Goal: Task Accomplishment & Management: Manage account settings

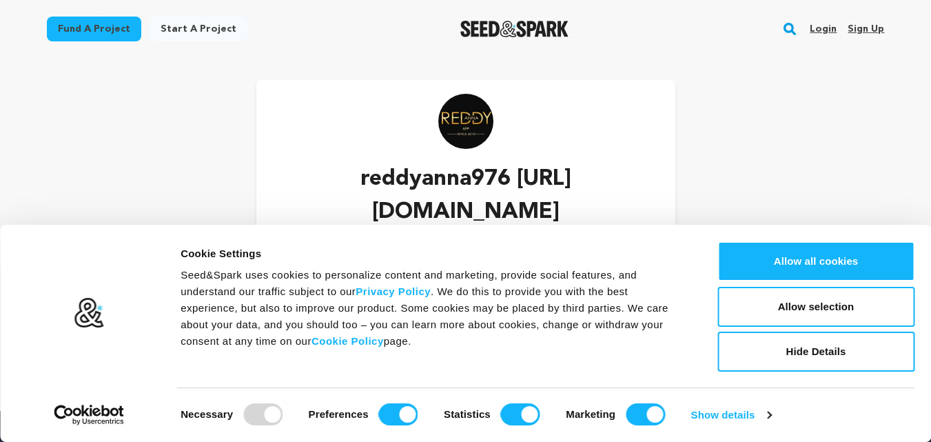
click at [870, 28] on link "Sign up" at bounding box center [866, 29] width 37 height 22
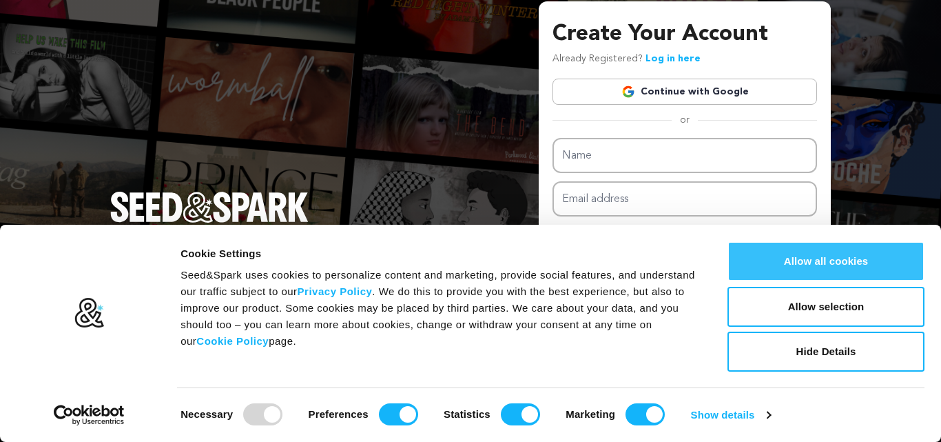
drag, startPoint x: 825, startPoint y: 275, endPoint x: 825, endPoint y: 263, distance: 12.4
click at [825, 274] on button "Allow all cookies" at bounding box center [826, 261] width 197 height 40
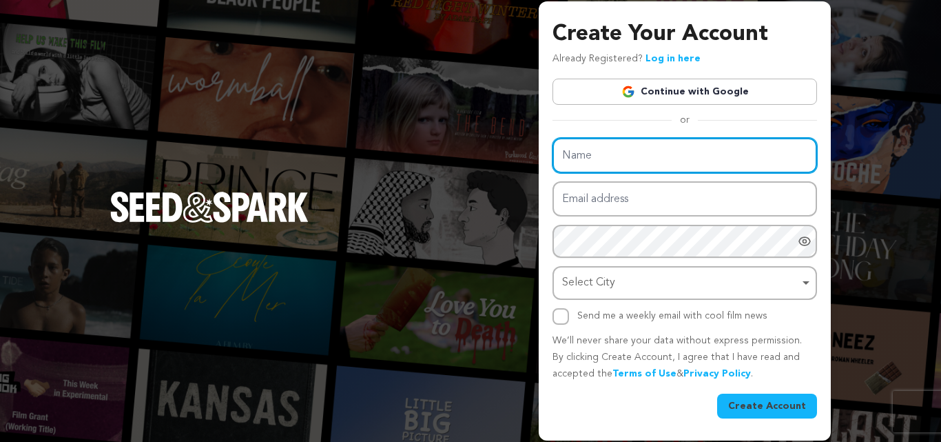
click at [592, 163] on input "Name" at bounding box center [685, 155] width 265 height 35
type input "Reddy Anna"
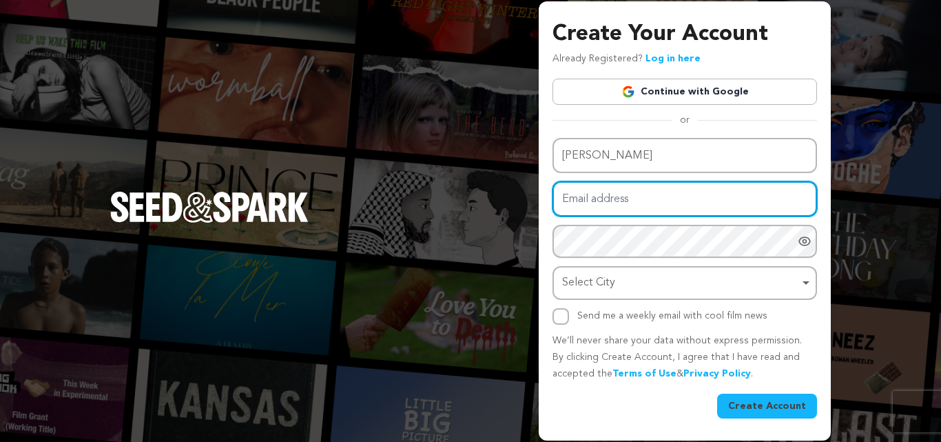
click at [581, 208] on input "Email address" at bounding box center [685, 198] width 265 height 35
type input "reddyanna9766@gmail.com"
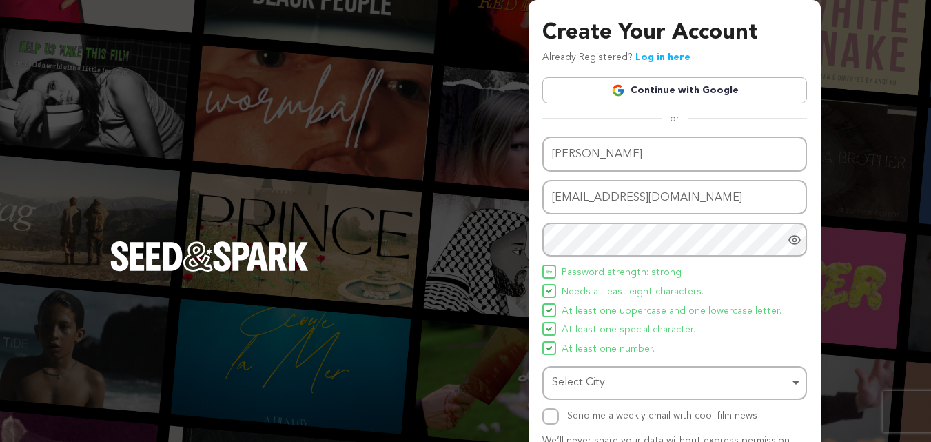
click at [604, 286] on span "Needs at least eight characters." at bounding box center [633, 292] width 142 height 17
click at [599, 378] on div "Select City Remove item" at bounding box center [670, 383] width 237 height 20
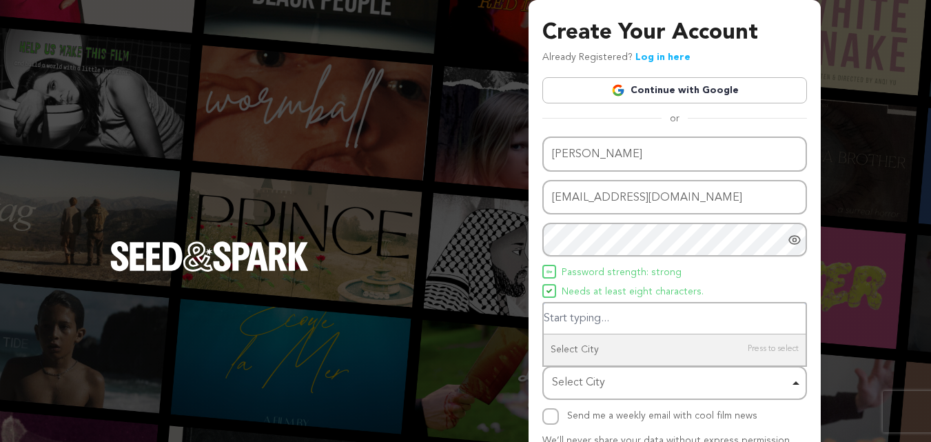
click at [591, 382] on div "Select City Remove item" at bounding box center [670, 383] width 237 height 20
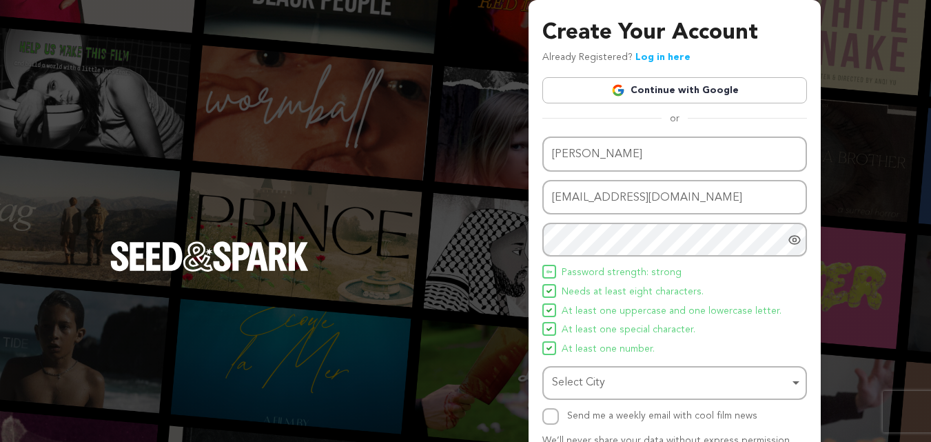
click at [591, 383] on div "Select City Remove item" at bounding box center [670, 383] width 237 height 20
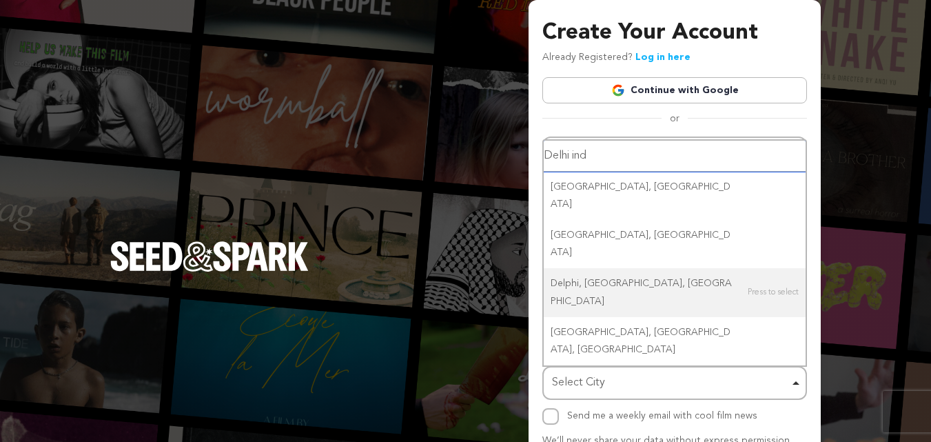
type input "Delhi indi"
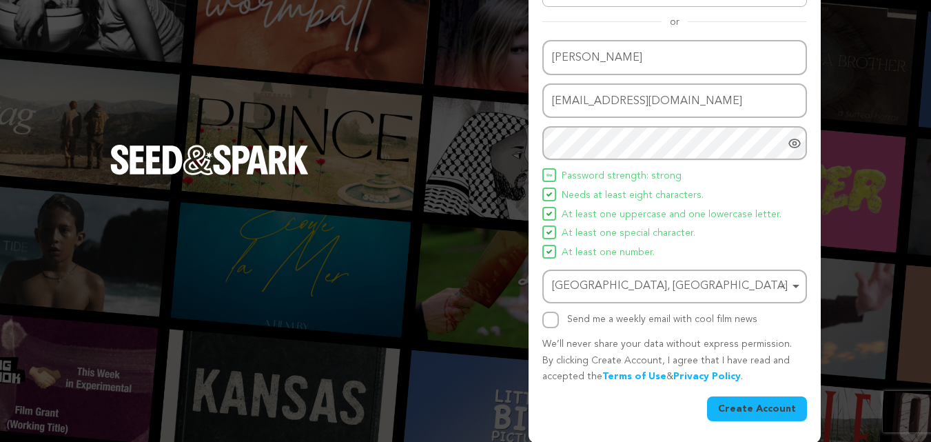
scroll to position [98, 0]
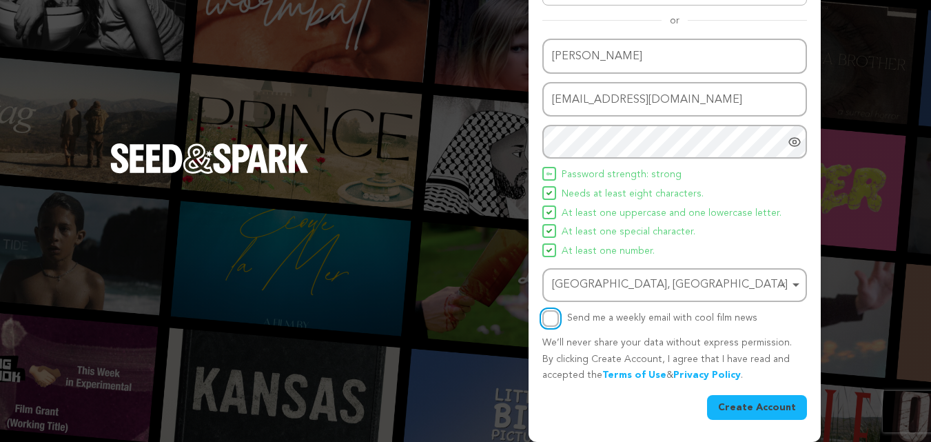
click at [555, 319] on input "Send me a weekly email with cool film news" at bounding box center [550, 318] width 17 height 17
checkbox input "true"
click at [741, 403] on button "Create Account" at bounding box center [757, 407] width 100 height 25
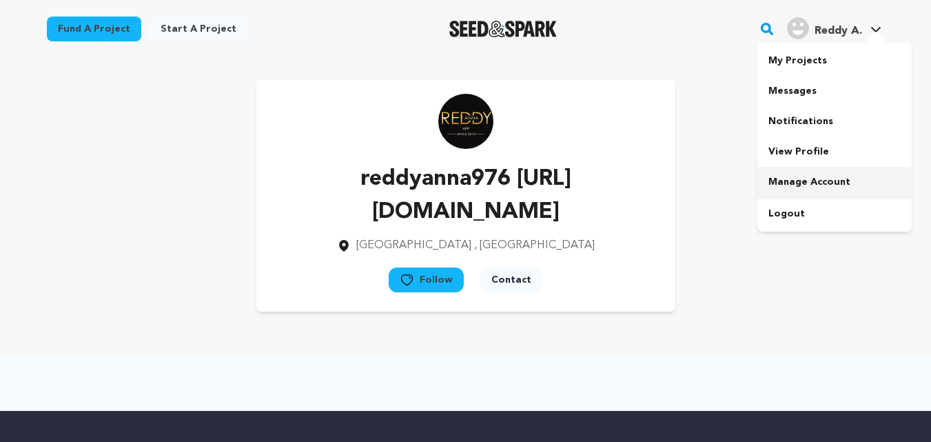
click at [806, 177] on link "Manage Account" at bounding box center [834, 182] width 154 height 30
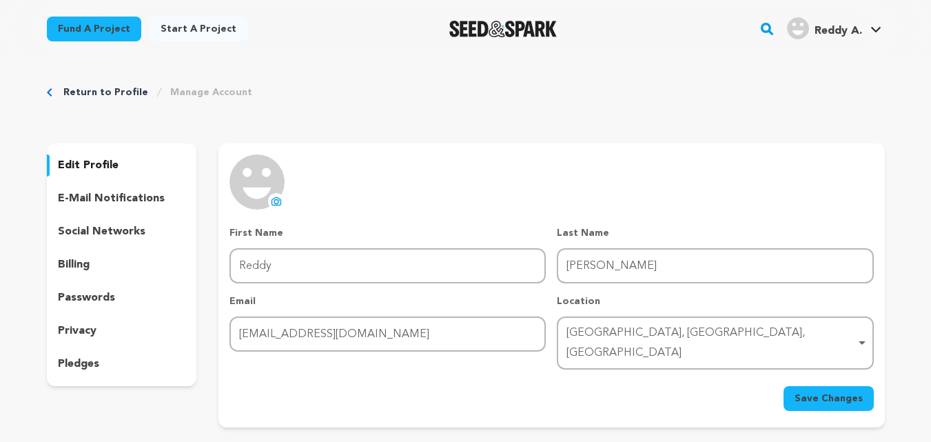
click at [274, 201] on icon at bounding box center [276, 201] width 11 height 11
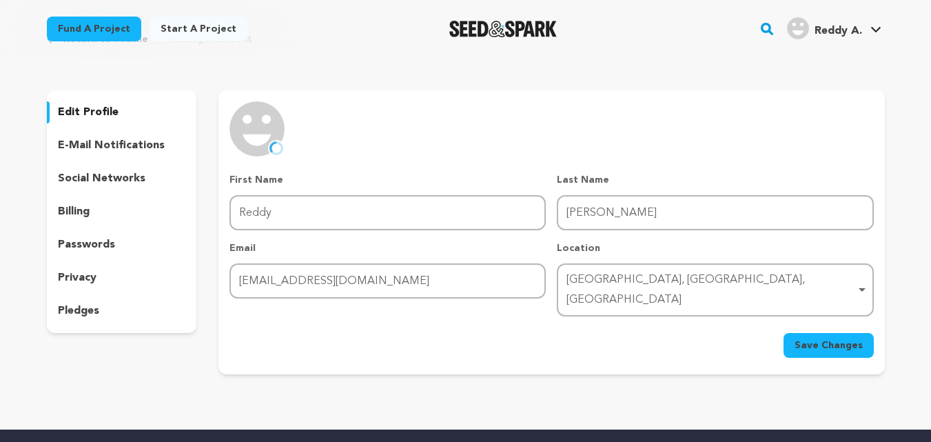
scroll to position [69, 0]
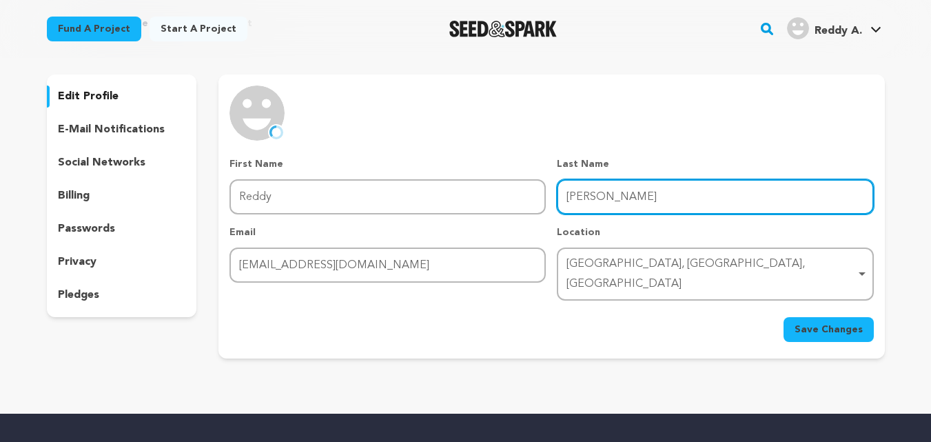
click at [592, 201] on input "Anna" at bounding box center [715, 196] width 316 height 35
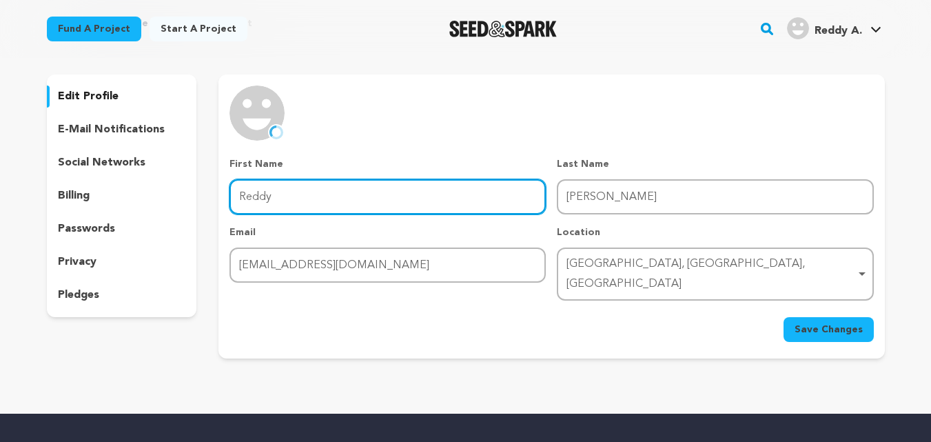
click at [367, 194] on input "Reddy" at bounding box center [388, 196] width 316 height 35
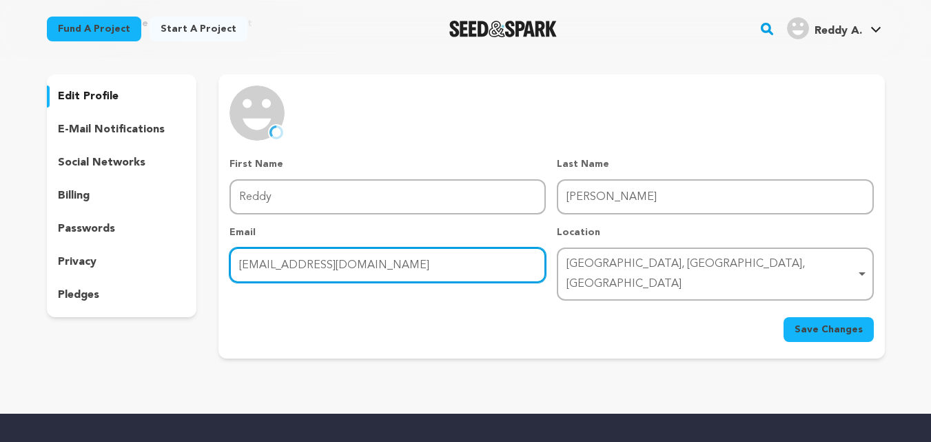
click at [331, 263] on input "reddyanna9766@gmail.com" at bounding box center [388, 264] width 316 height 35
click at [593, 269] on div "Delhi, Delhi, India Remove item" at bounding box center [711, 274] width 289 height 40
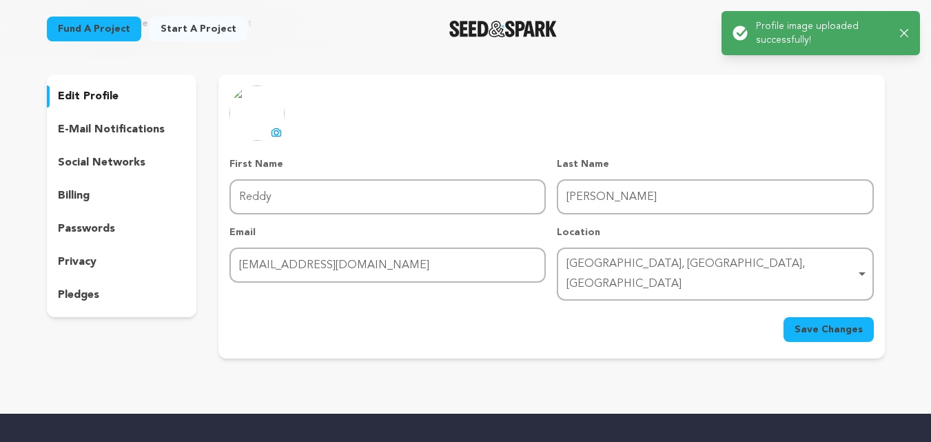
click at [828, 323] on span "Save Changes" at bounding box center [829, 330] width 68 height 14
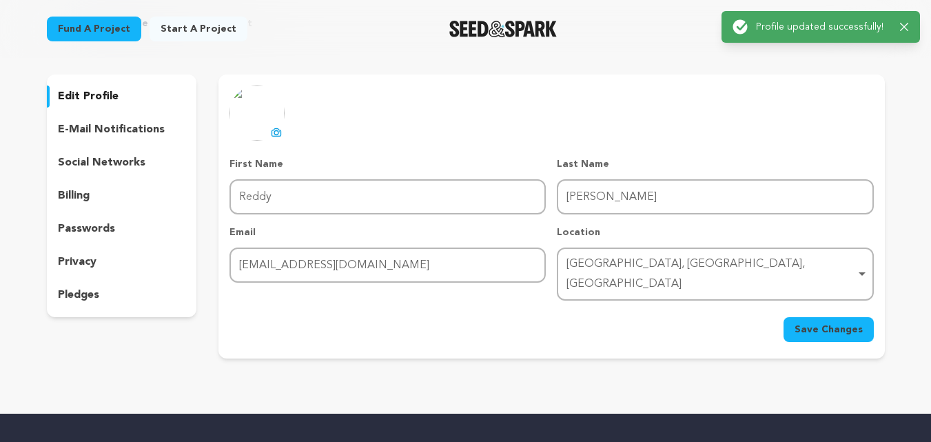
click at [74, 103] on p "edit profile" at bounding box center [88, 96] width 61 height 17
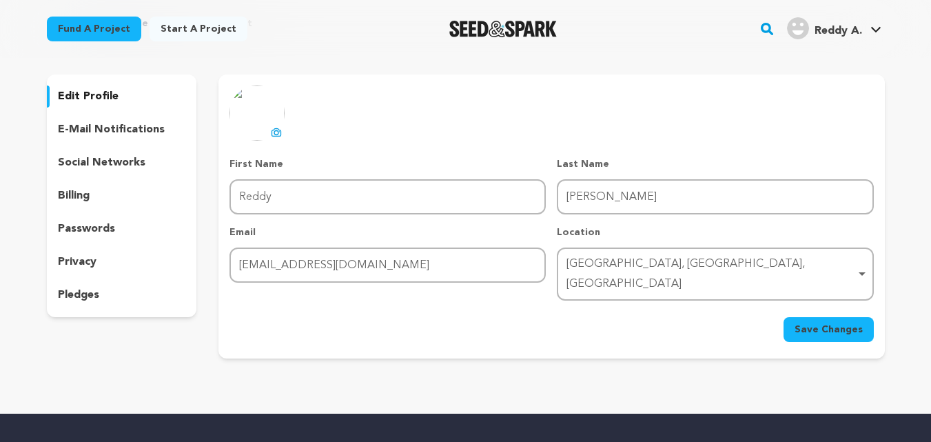
click at [99, 163] on p "social networks" at bounding box center [102, 162] width 88 height 17
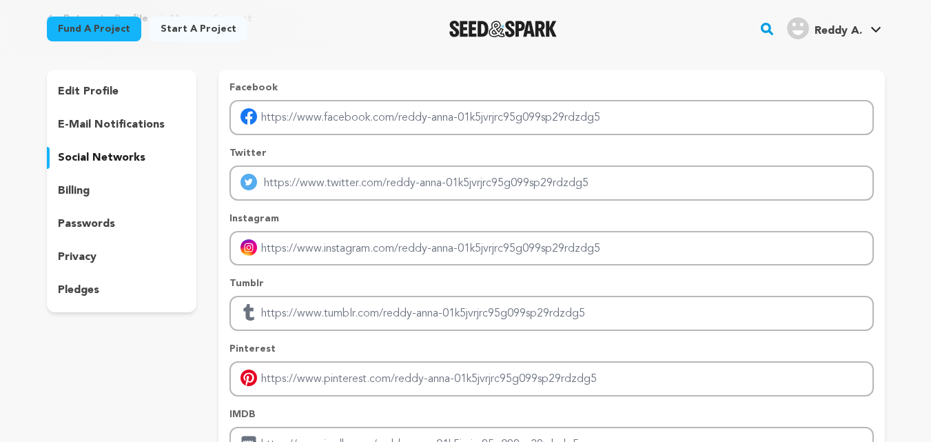
scroll to position [69, 0]
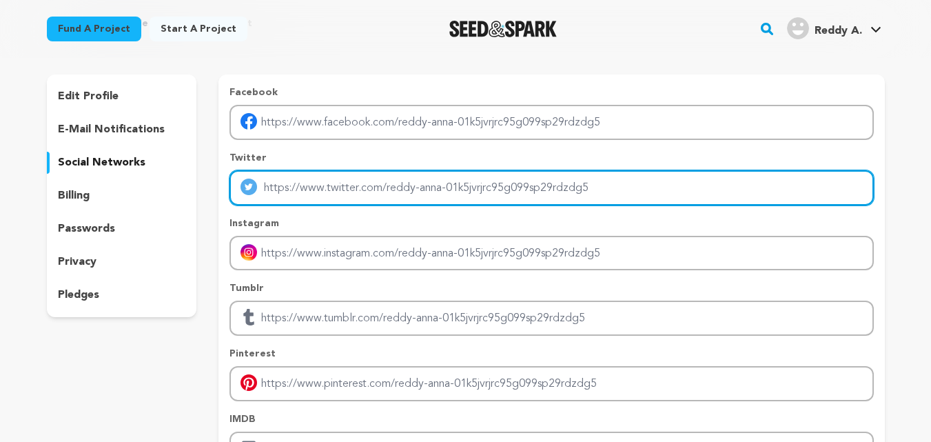
click at [278, 192] on input "Enter twitter profile link" at bounding box center [552, 187] width 644 height 35
type input "https://reddyanna-id.com/"
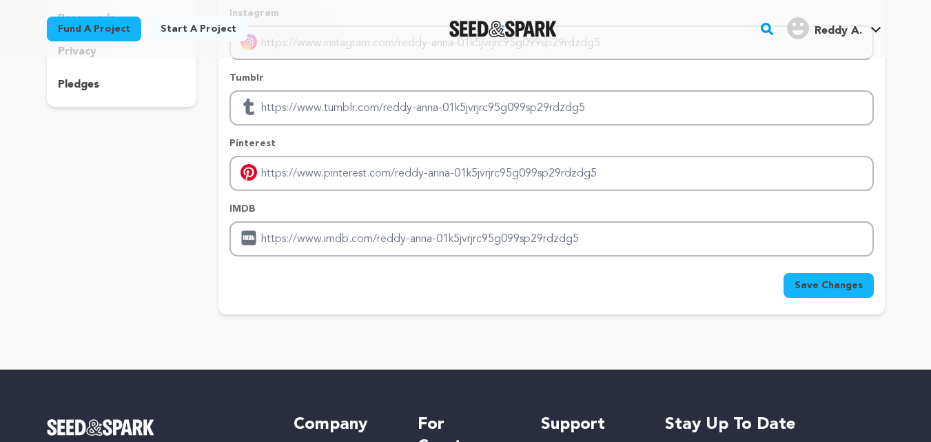
scroll to position [482, 0]
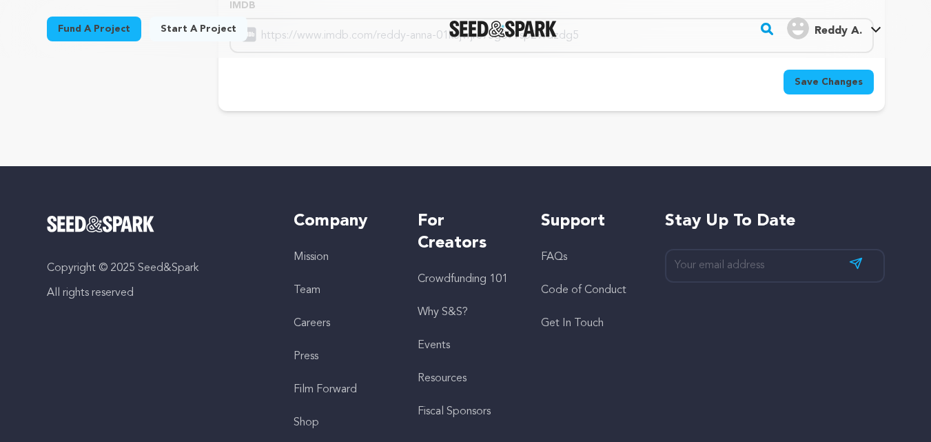
click at [852, 75] on span "Save Changes" at bounding box center [829, 82] width 68 height 14
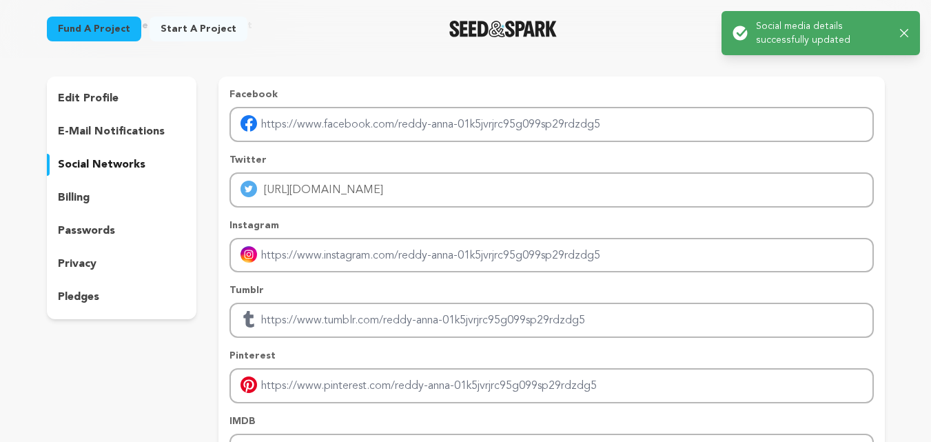
scroll to position [0, 0]
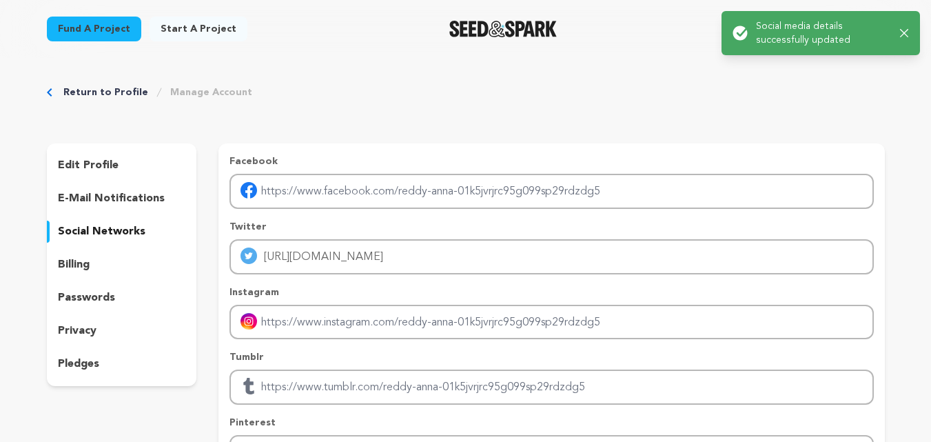
click at [306, 103] on div "Return to Profile Manage Account edit profile e-mail notifications social netwo…" at bounding box center [466, 342] width 882 height 569
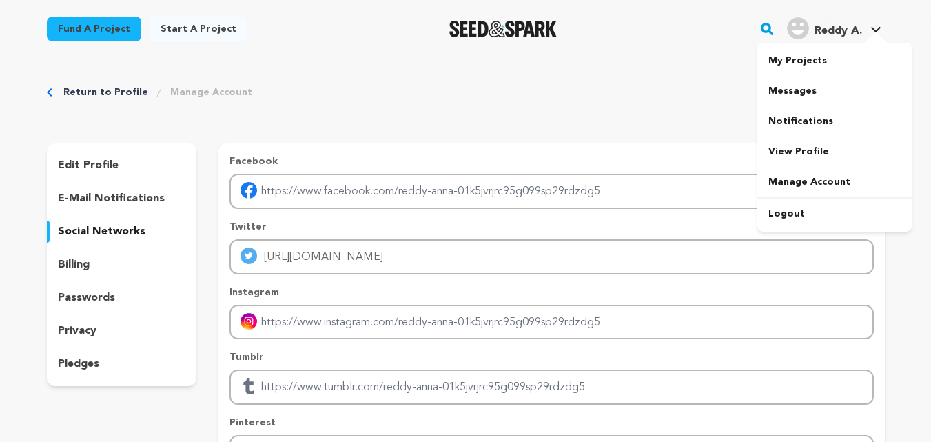
click at [866, 30] on link "Reddy A. Reddy A." at bounding box center [834, 26] width 100 height 25
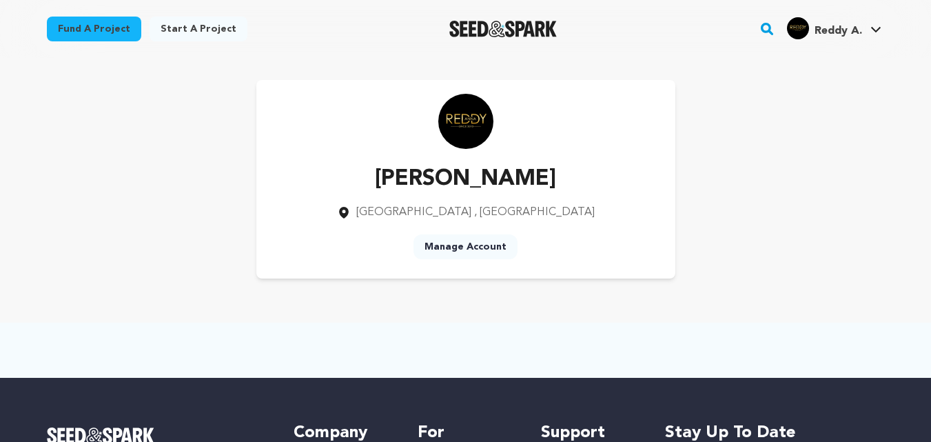
click at [852, 26] on span "Reddy A." at bounding box center [839, 31] width 48 height 11
click at [459, 243] on link "Manage Account" at bounding box center [466, 246] width 104 height 25
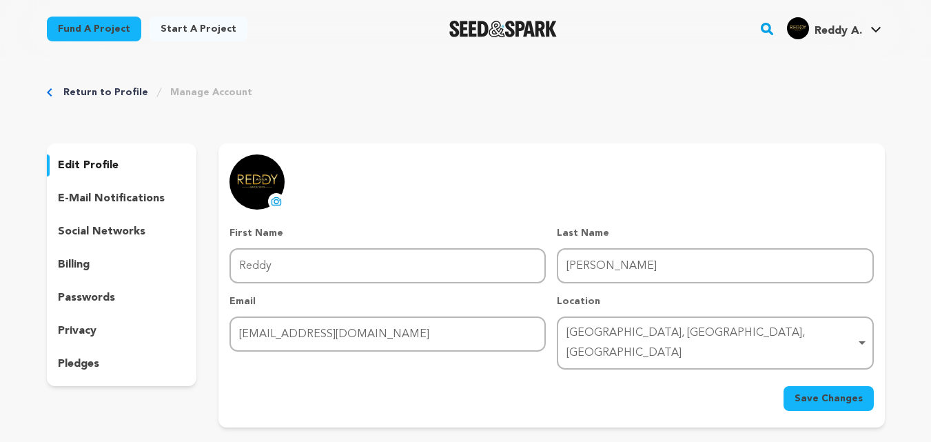
click at [183, 93] on link "Manage Account" at bounding box center [211, 92] width 82 height 14
click at [668, 332] on div "[GEOGRAPHIC_DATA], [GEOGRAPHIC_DATA], [GEOGRAPHIC_DATA] Remove item" at bounding box center [711, 343] width 289 height 40
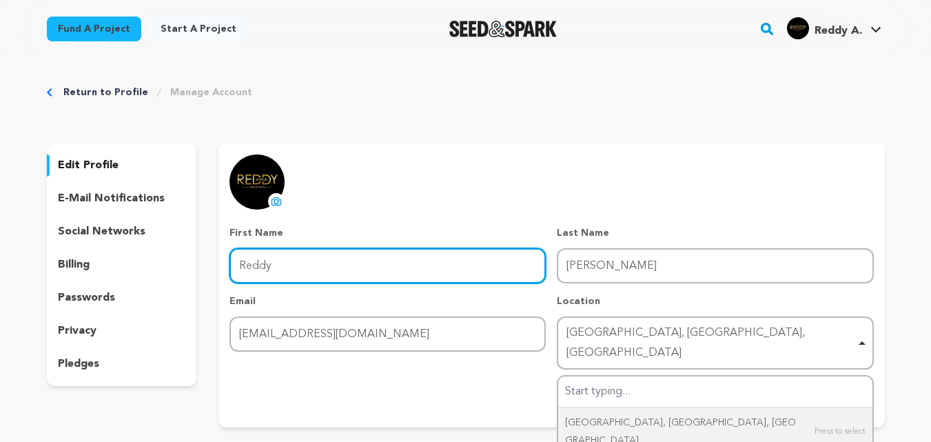
click at [293, 274] on input "Reddy" at bounding box center [388, 265] width 316 height 35
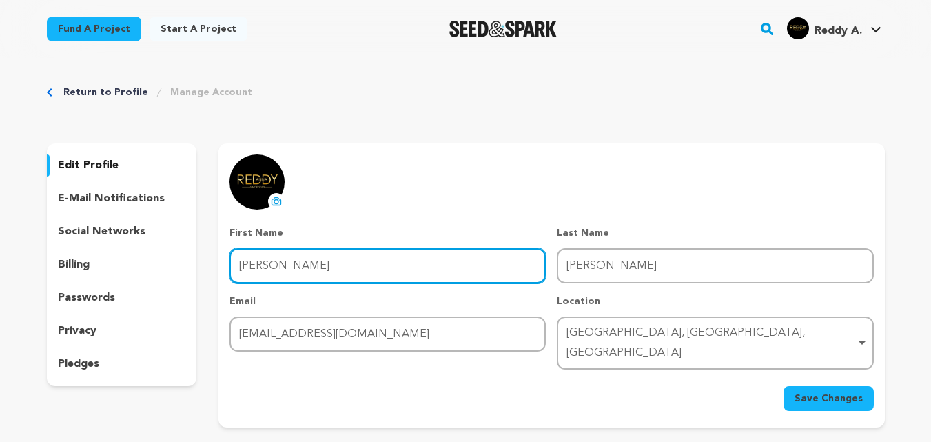
type input "[PERSON_NAME]"
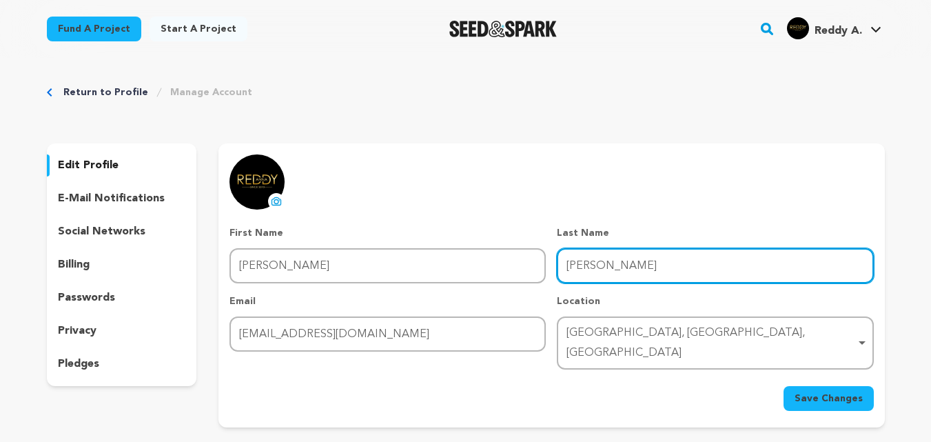
drag, startPoint x: 604, startPoint y: 263, endPoint x: 518, endPoint y: 281, distance: 88.5
click at [518, 281] on div "First Name First Name Reddy Anna Last Name Last Name Anna Email Email reddyanna…" at bounding box center [552, 297] width 644 height 143
paste input "https://reddyanna-id.com/"
type input "https://reddyanna-id.com/"
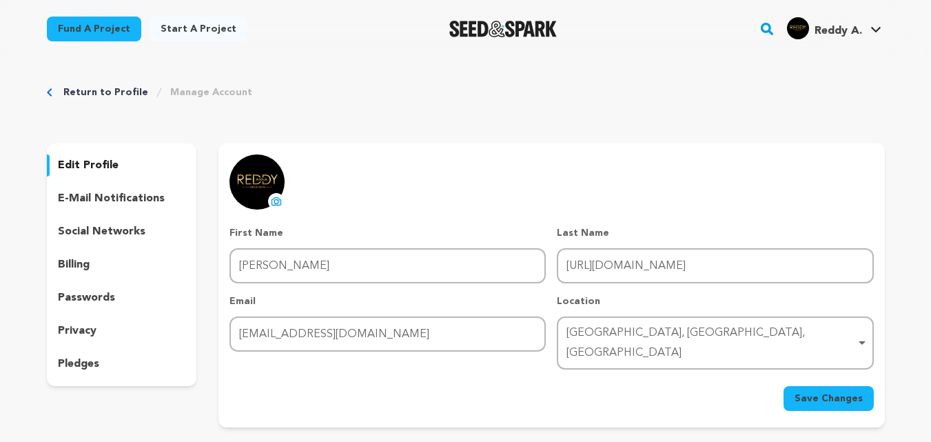
click at [815, 391] on span "Save Changes" at bounding box center [829, 398] width 68 height 14
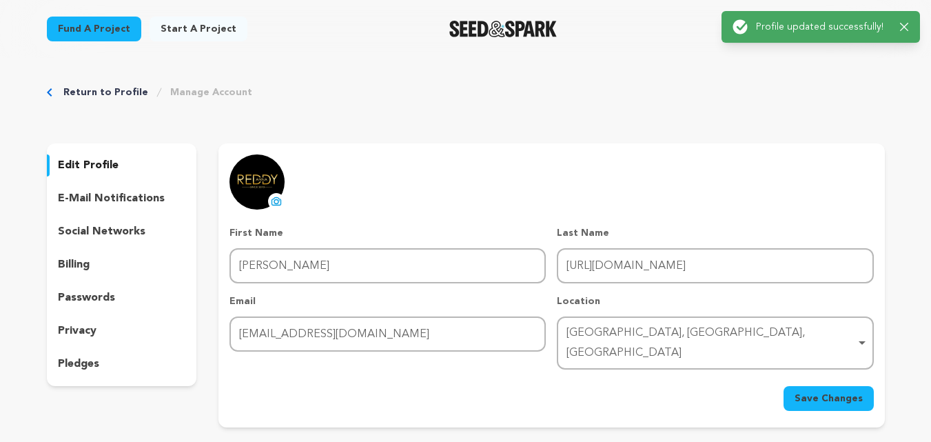
click at [731, 103] on div "Return to Profile Manage Account edit profile e-mail notifications social netwo…" at bounding box center [466, 259] width 882 height 402
click at [903, 25] on icon "button" at bounding box center [904, 27] width 8 height 8
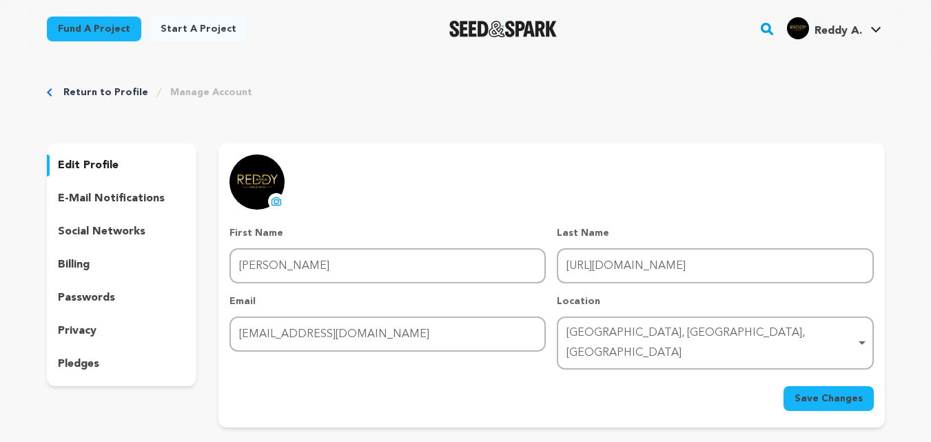
click at [824, 37] on span "Reddy A." at bounding box center [839, 31] width 48 height 11
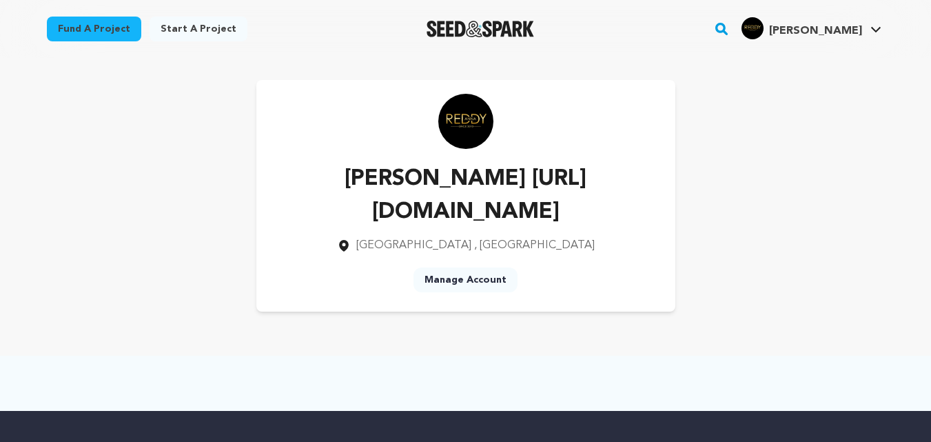
click at [475, 275] on link "Manage Account" at bounding box center [466, 279] width 104 height 25
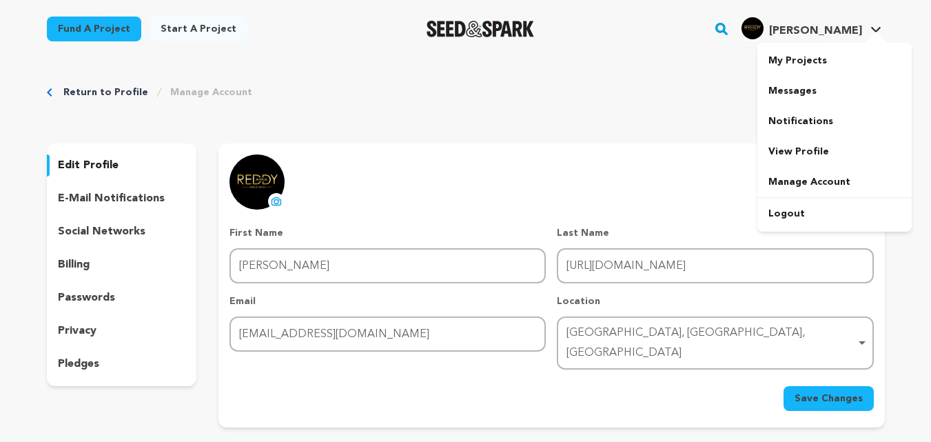
click at [822, 34] on span "[PERSON_NAME]" at bounding box center [815, 31] width 93 height 11
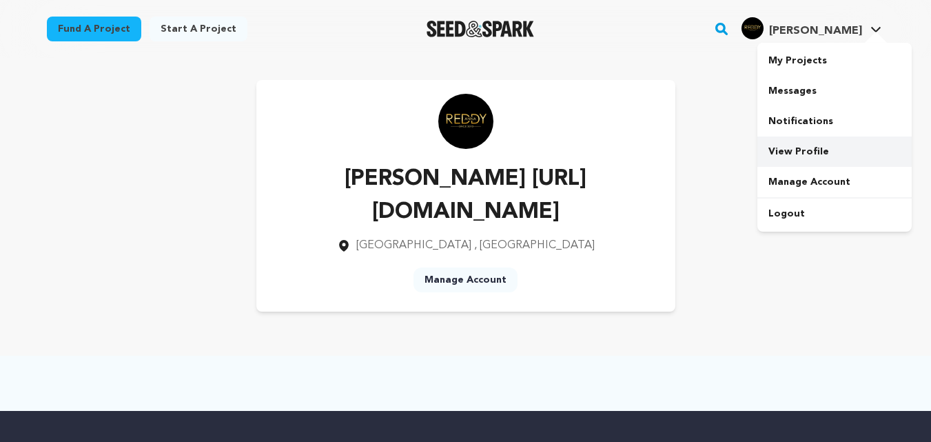
click at [792, 150] on link "View Profile" at bounding box center [834, 151] width 154 height 30
